Goal: Information Seeking & Learning: Learn about a topic

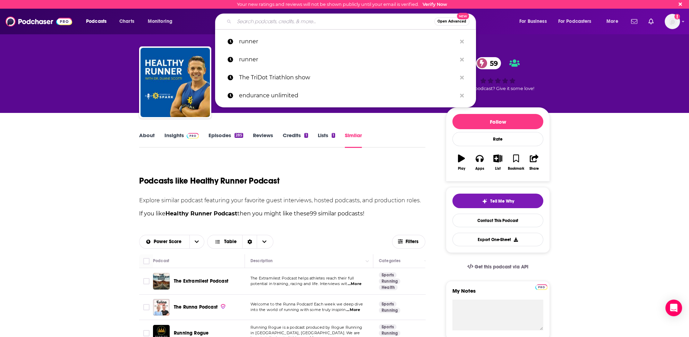
click at [249, 20] on input "Search podcasts, credits, & more..." at bounding box center [334, 21] width 200 height 11
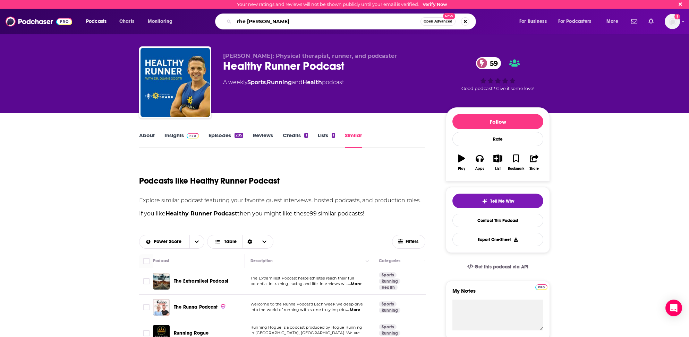
type input "rhe [PERSON_NAME] show"
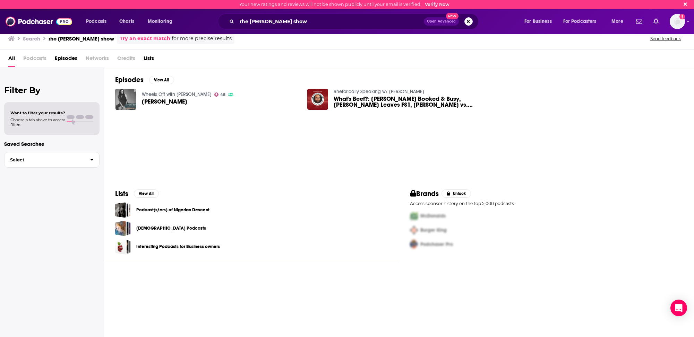
click at [33, 57] on span "Podcasts" at bounding box center [34, 60] width 23 height 14
click at [12, 19] on img at bounding box center [39, 21] width 67 height 13
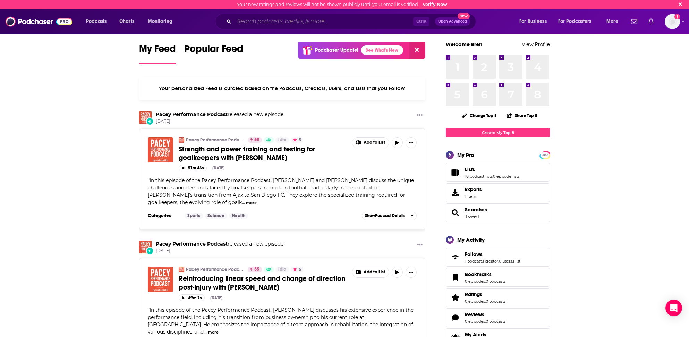
click at [258, 24] on input "Search podcasts, credits, & more..." at bounding box center [323, 21] width 179 height 11
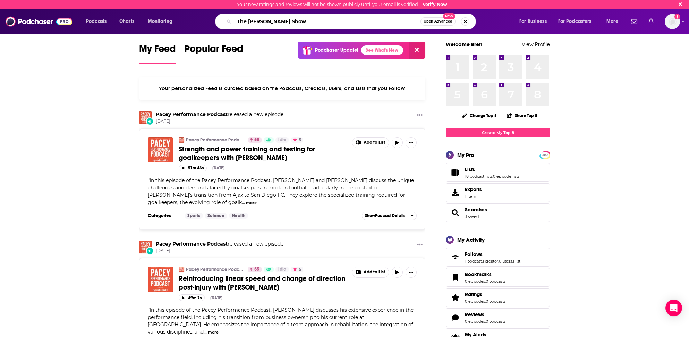
type input "The [PERSON_NAME] Show"
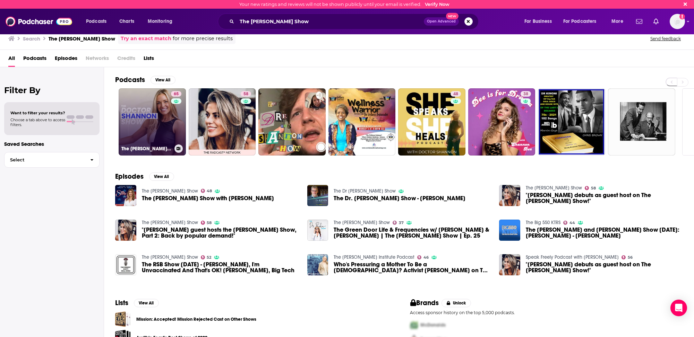
click at [146, 126] on link "65 The [PERSON_NAME] Show" at bounding box center [152, 121] width 67 height 67
